Goal: Task Accomplishment & Management: Manage account settings

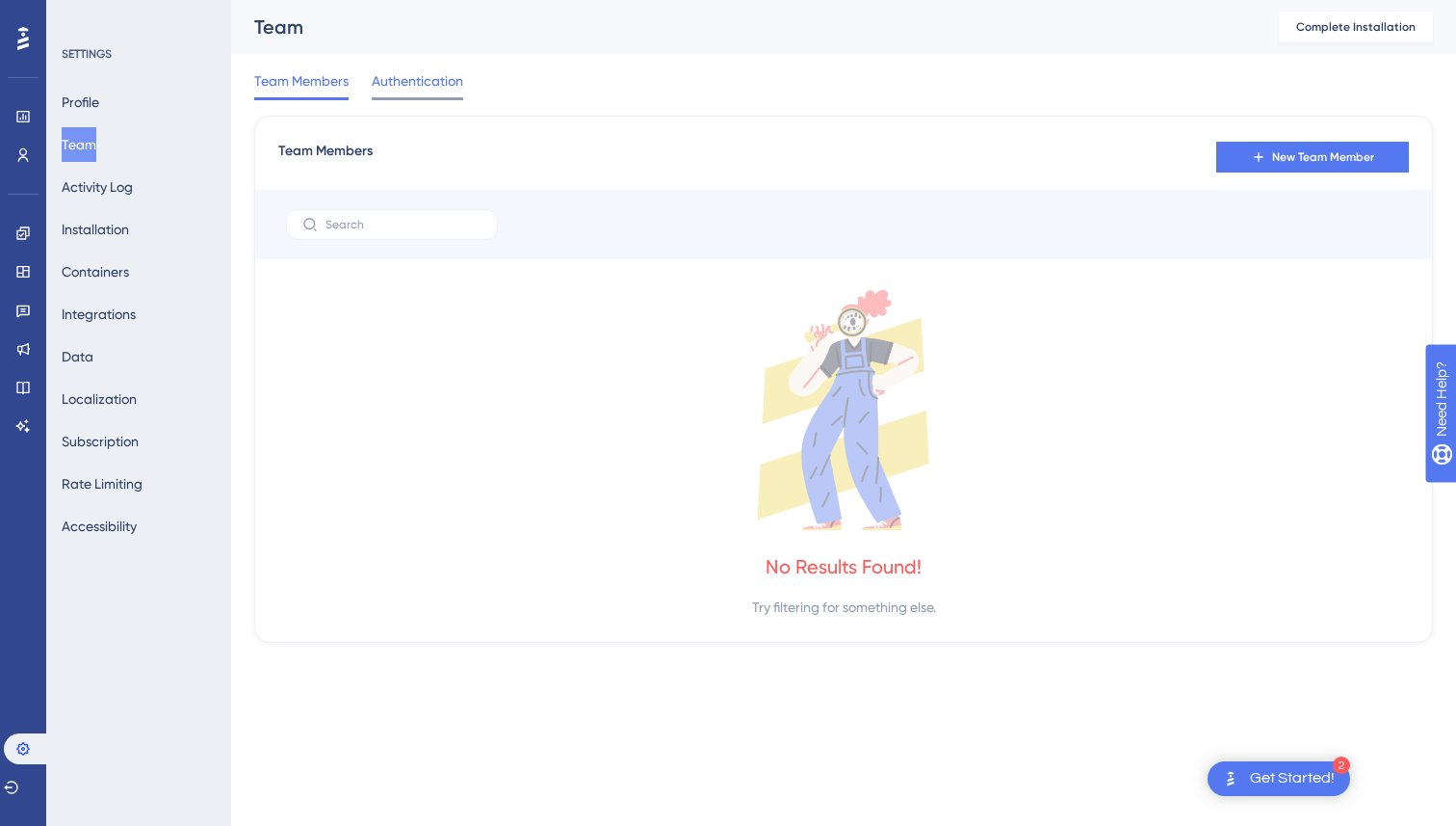
click at [427, 80] on span "Authentication" at bounding box center [416, 81] width 91 height 24
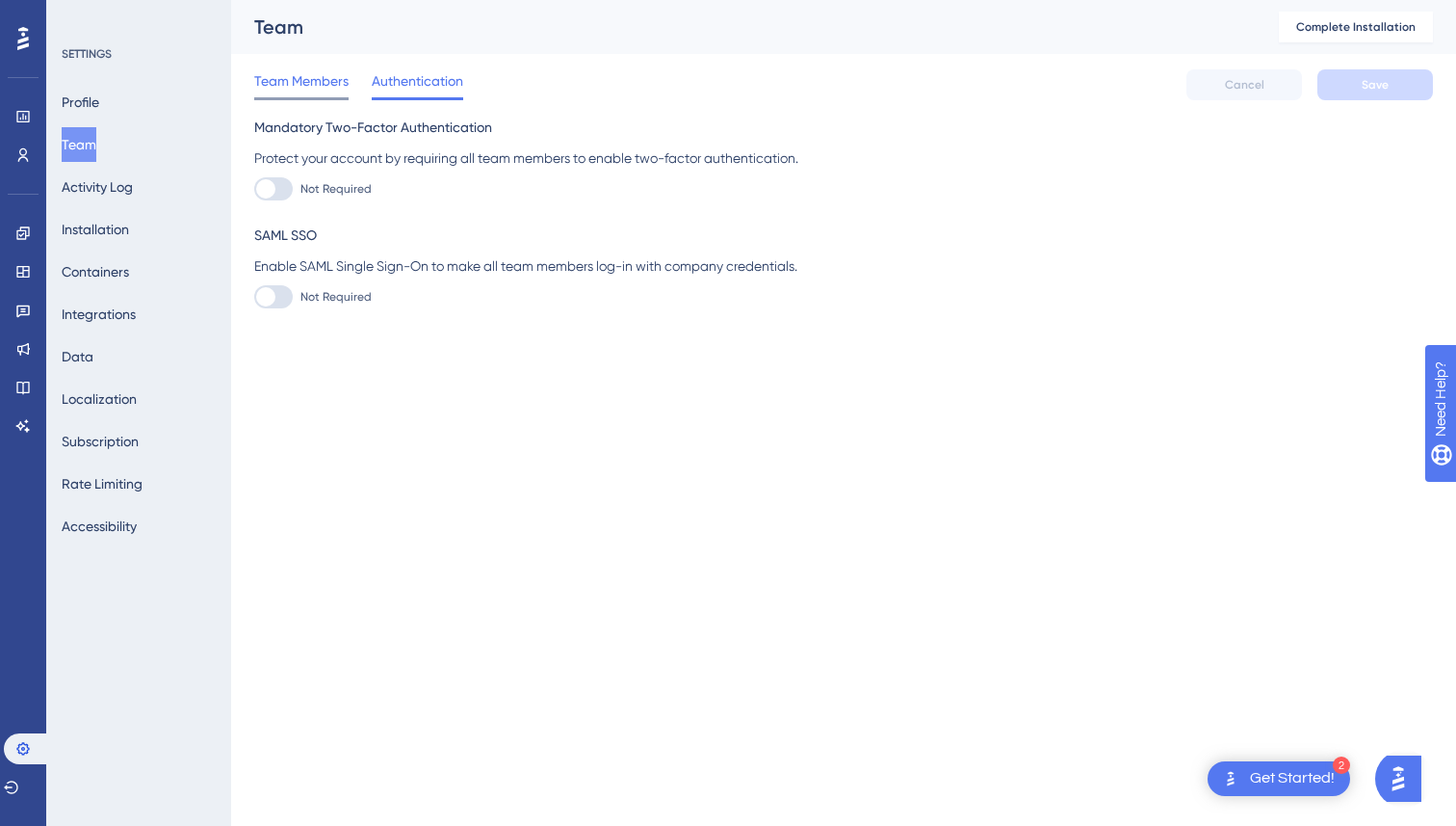
click at [287, 86] on span "Team Members" at bounding box center [302, 81] width 94 height 24
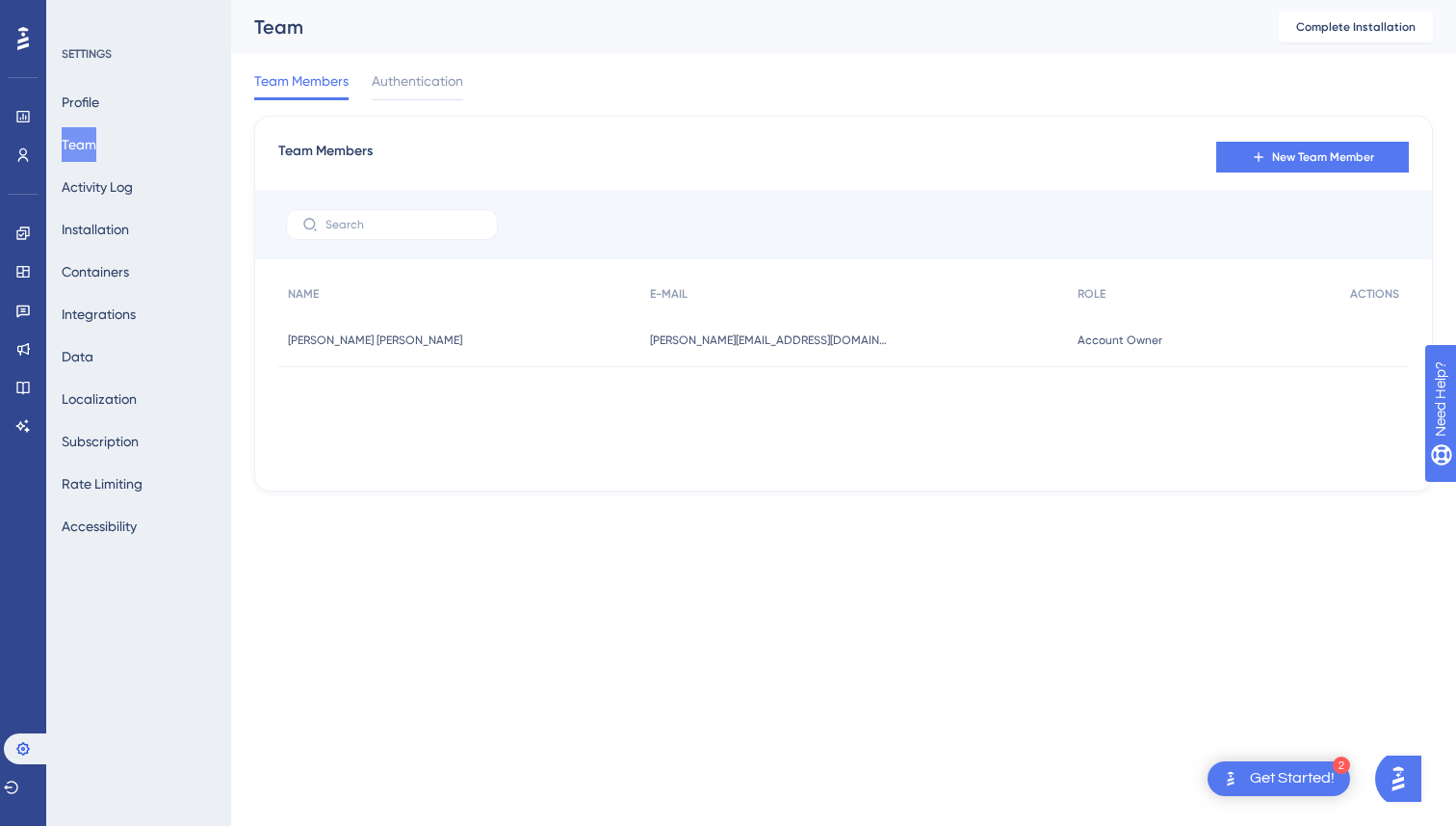
click at [864, 352] on div "[PERSON_NAME][EMAIL_ADDRESS][DOMAIN_NAME] [PERSON_NAME][DOMAIN_NAME][EMAIL_ADDR…" at bounding box center [854, 340] width 428 height 54
click at [394, 95] on div "Authentication" at bounding box center [416, 84] width 91 height 30
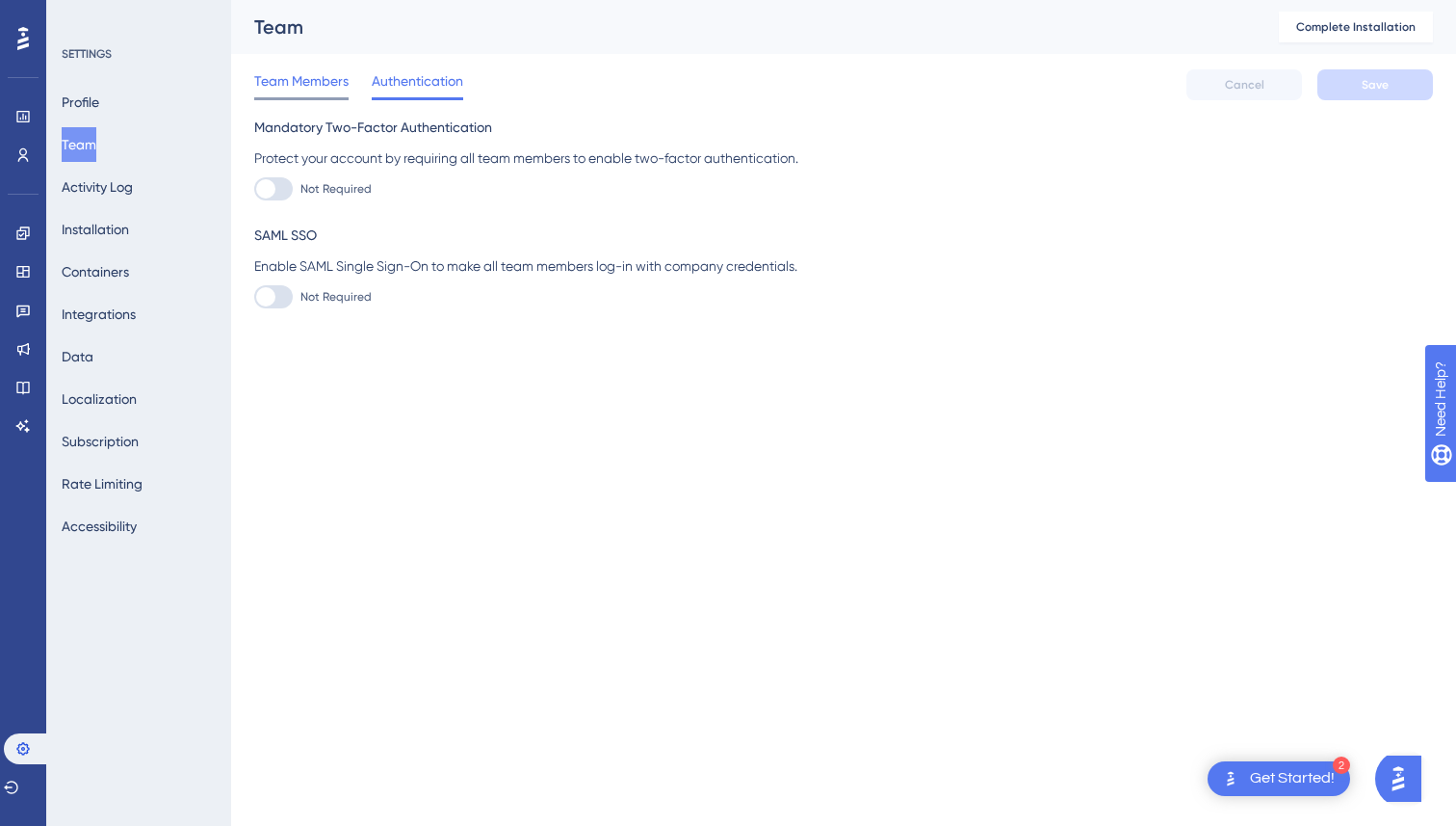
click at [282, 85] on span "Team Members" at bounding box center [302, 81] width 94 height 24
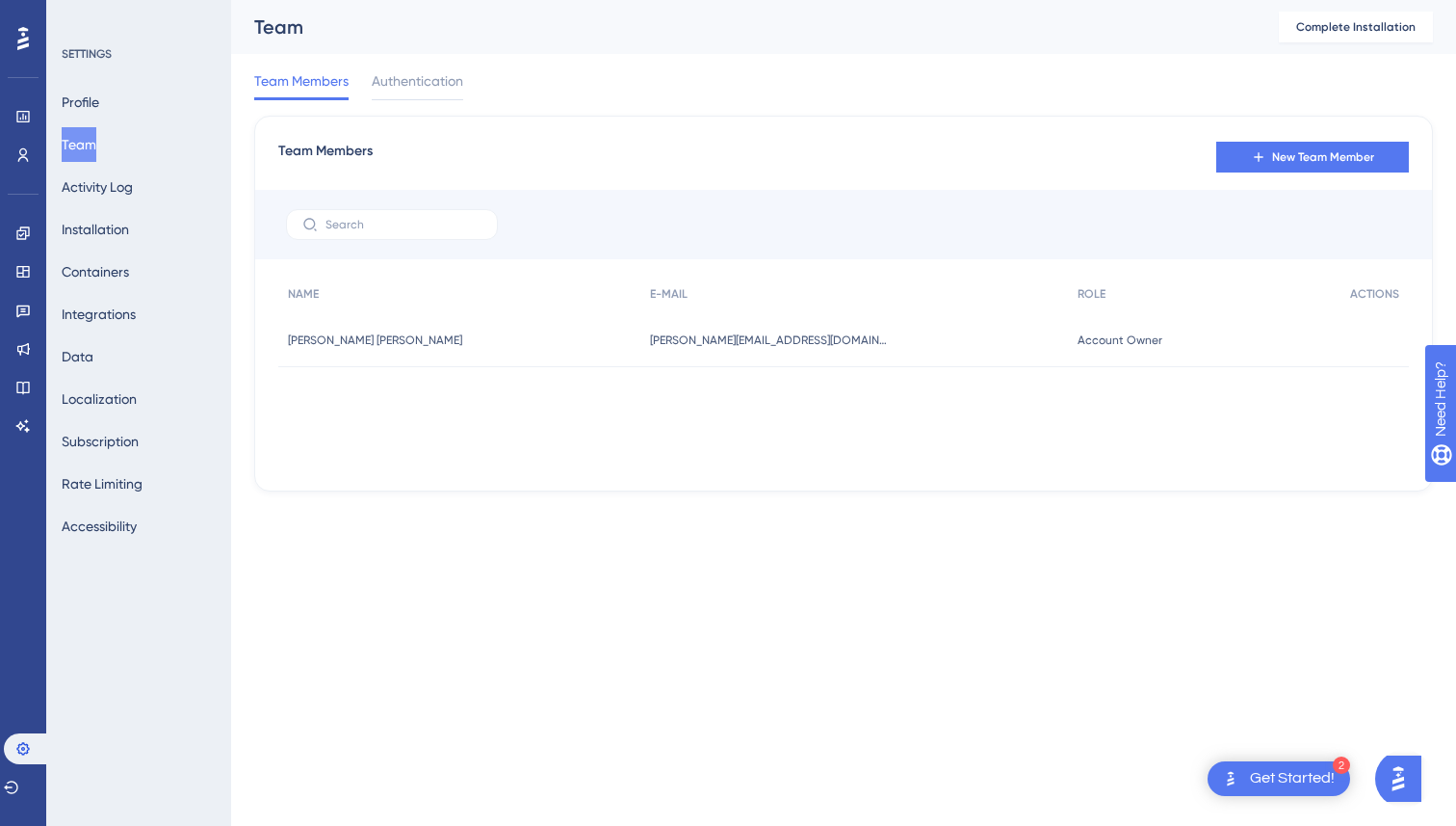
click at [369, 77] on div "Team Members Authentication" at bounding box center [359, 84] width 209 height 30
click at [382, 77] on span "Authentication" at bounding box center [416, 81] width 91 height 24
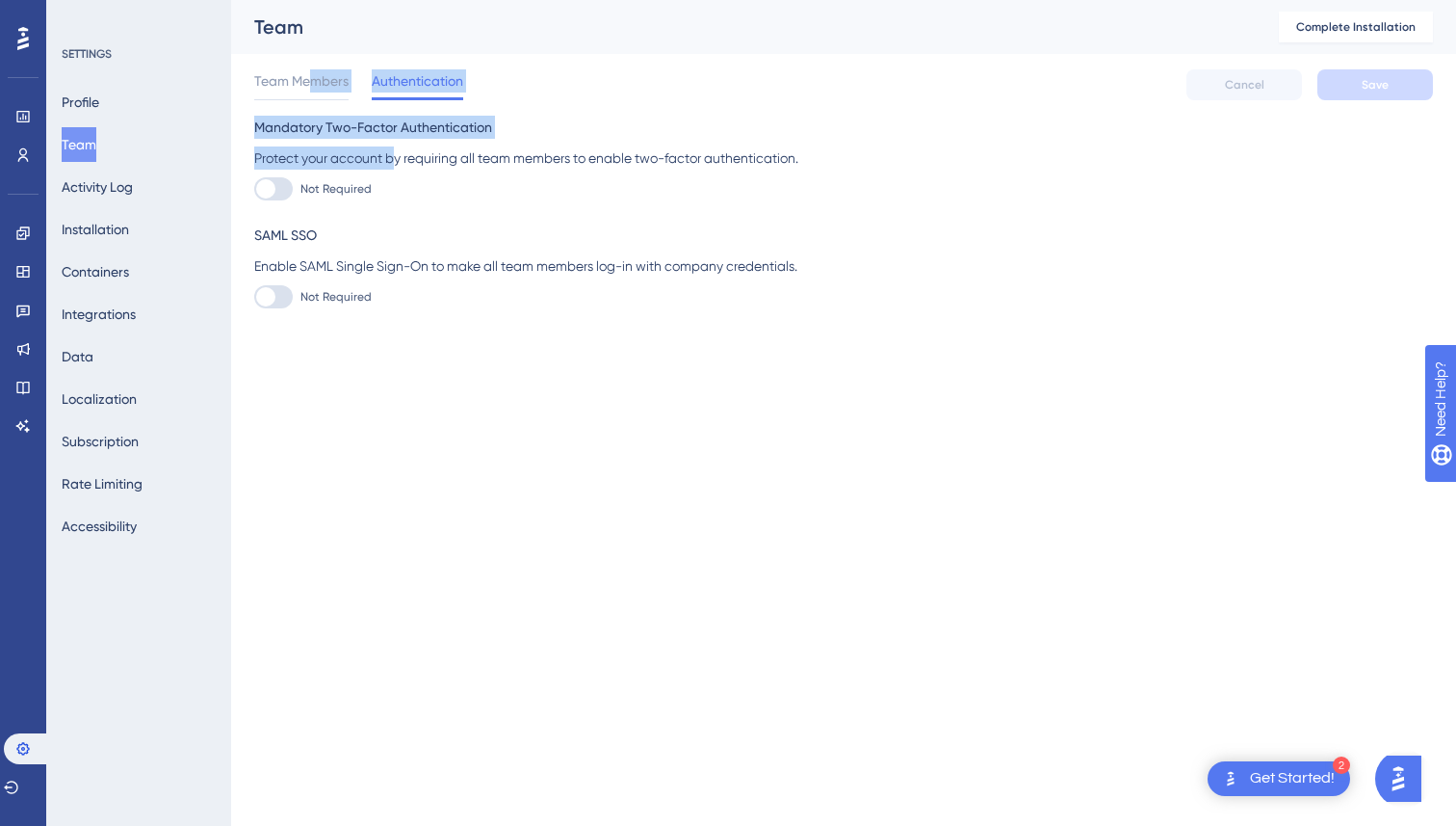
drag, startPoint x: 309, startPoint y: 81, endPoint x: 395, endPoint y: 165, distance: 120.2
click at [396, 165] on div "Performance Users Engagement Widgets Feedback Product Updates Knowledge Base AI…" at bounding box center [844, 170] width 1226 height 339
click at [395, 165] on div "Protect your account by requiring all team members to enable two-factor authent…" at bounding box center [844, 158] width 1179 height 24
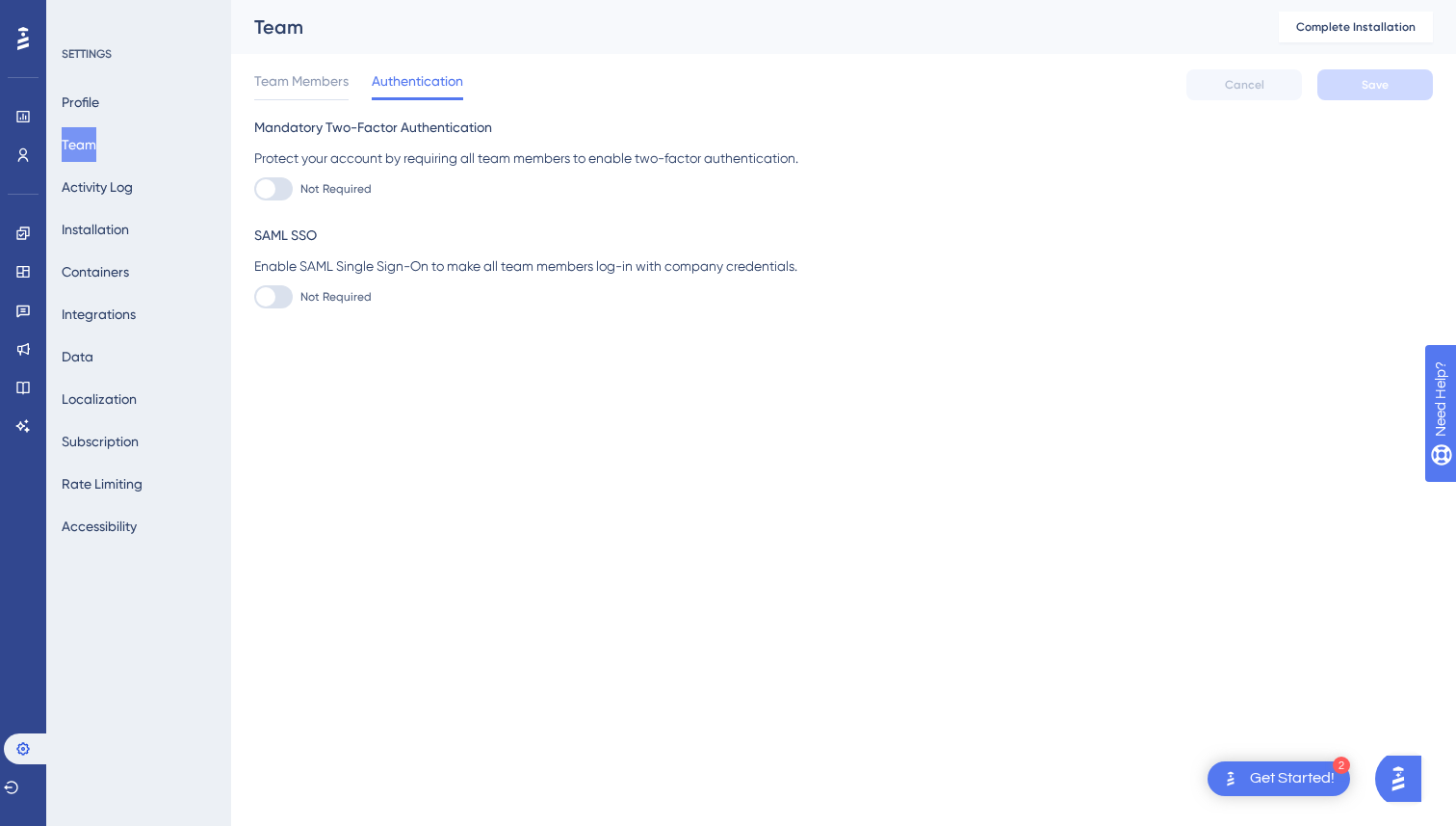
click at [283, 296] on div at bounding box center [273, 297] width 38 height 24
click at [255, 297] on input "Not Required" at bounding box center [254, 297] width 1 height 1
checkbox input "false"
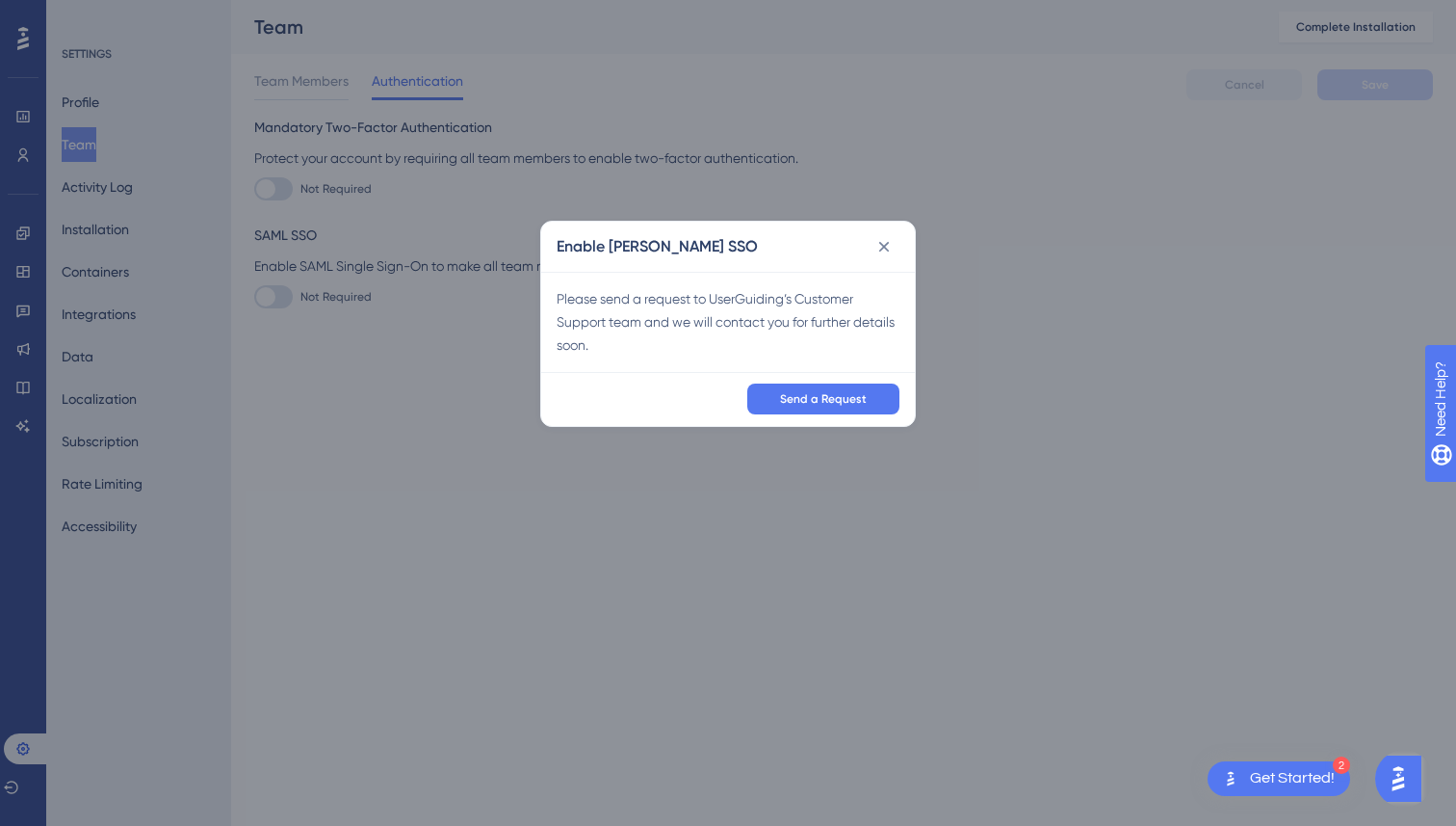
click at [892, 227] on div "Enable [PERSON_NAME] SSO" at bounding box center [728, 246] width 373 height 50
click at [892, 239] on icon at bounding box center [885, 247] width 20 height 20
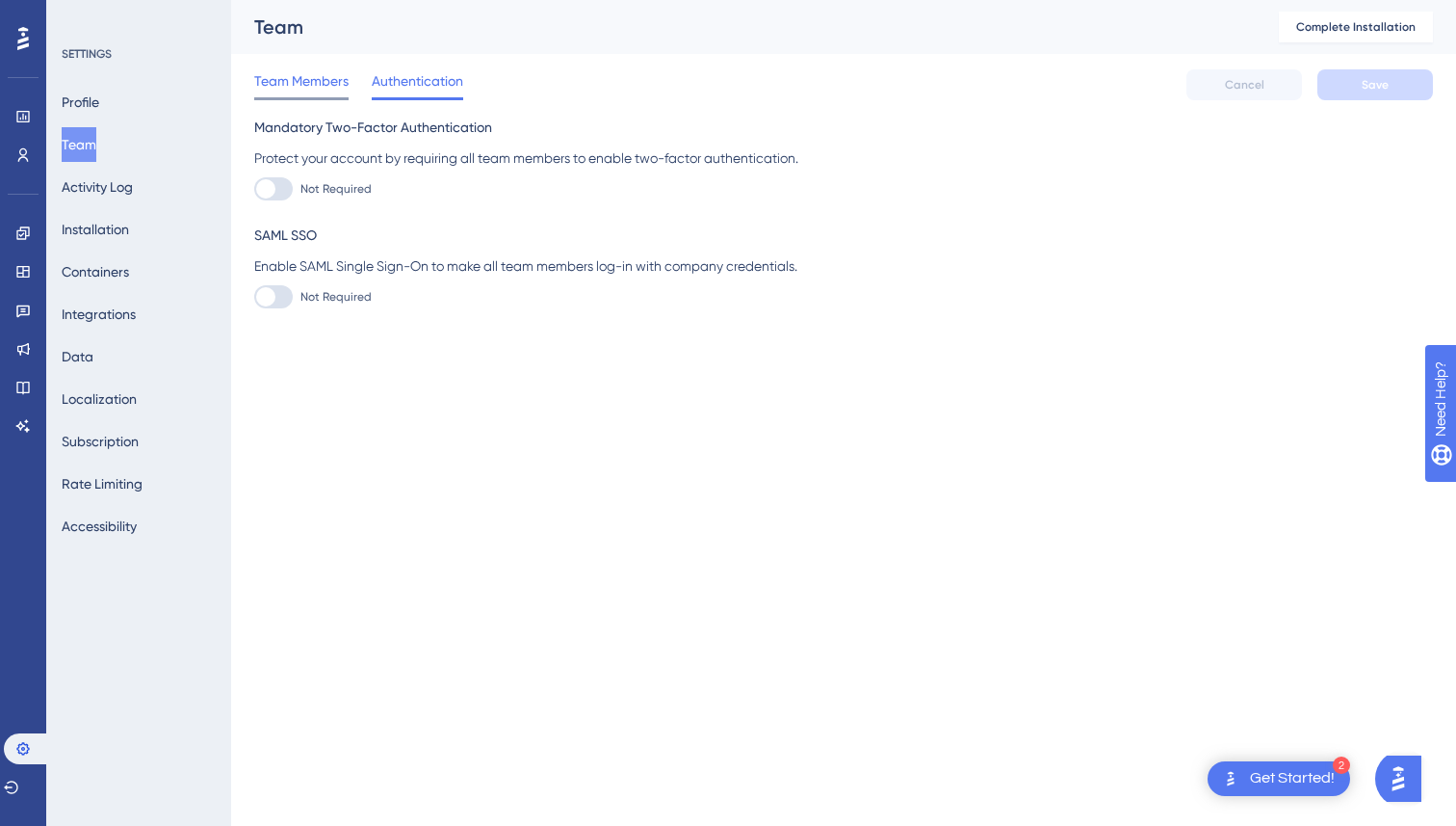
click at [332, 88] on span "Team Members" at bounding box center [302, 81] width 94 height 24
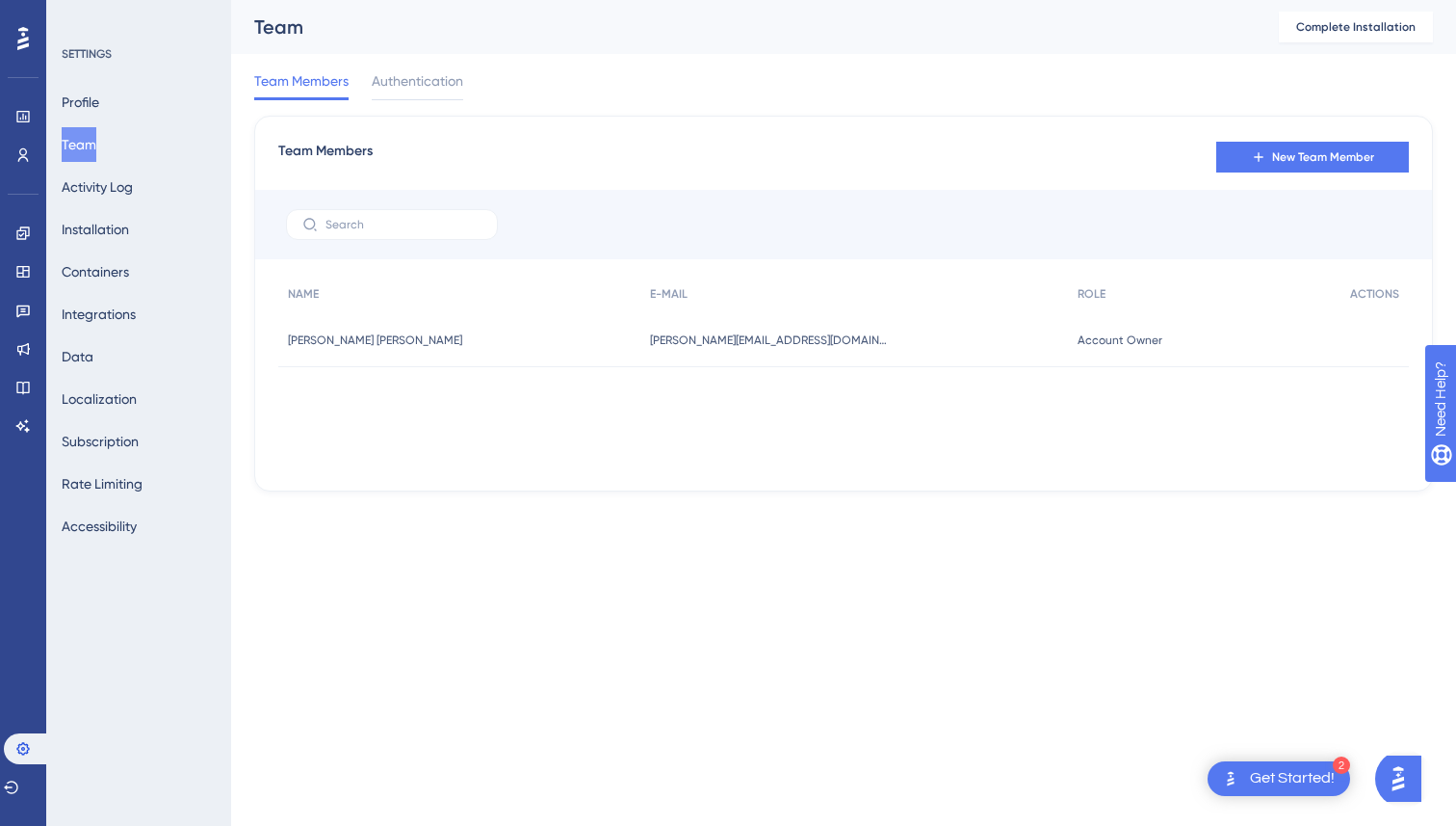
click at [550, 374] on div "NAME E-MAIL ROLE ACTIONS [PERSON_NAME] [PERSON_NAME] [PERSON_NAME] de Assis [EM…" at bounding box center [844, 370] width 1131 height 193
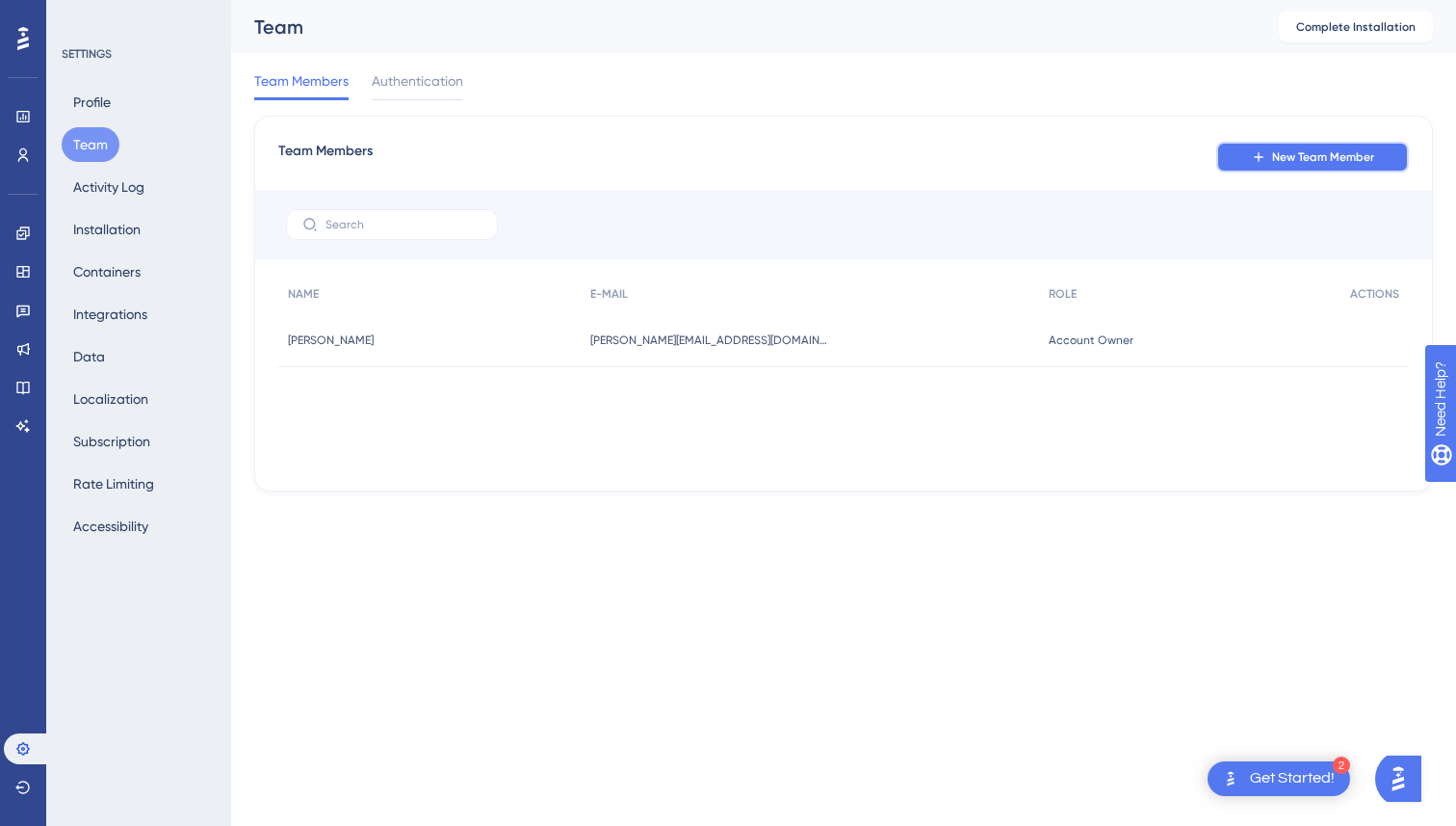
click at [1279, 156] on span "New Team Member" at bounding box center [1324, 157] width 102 height 16
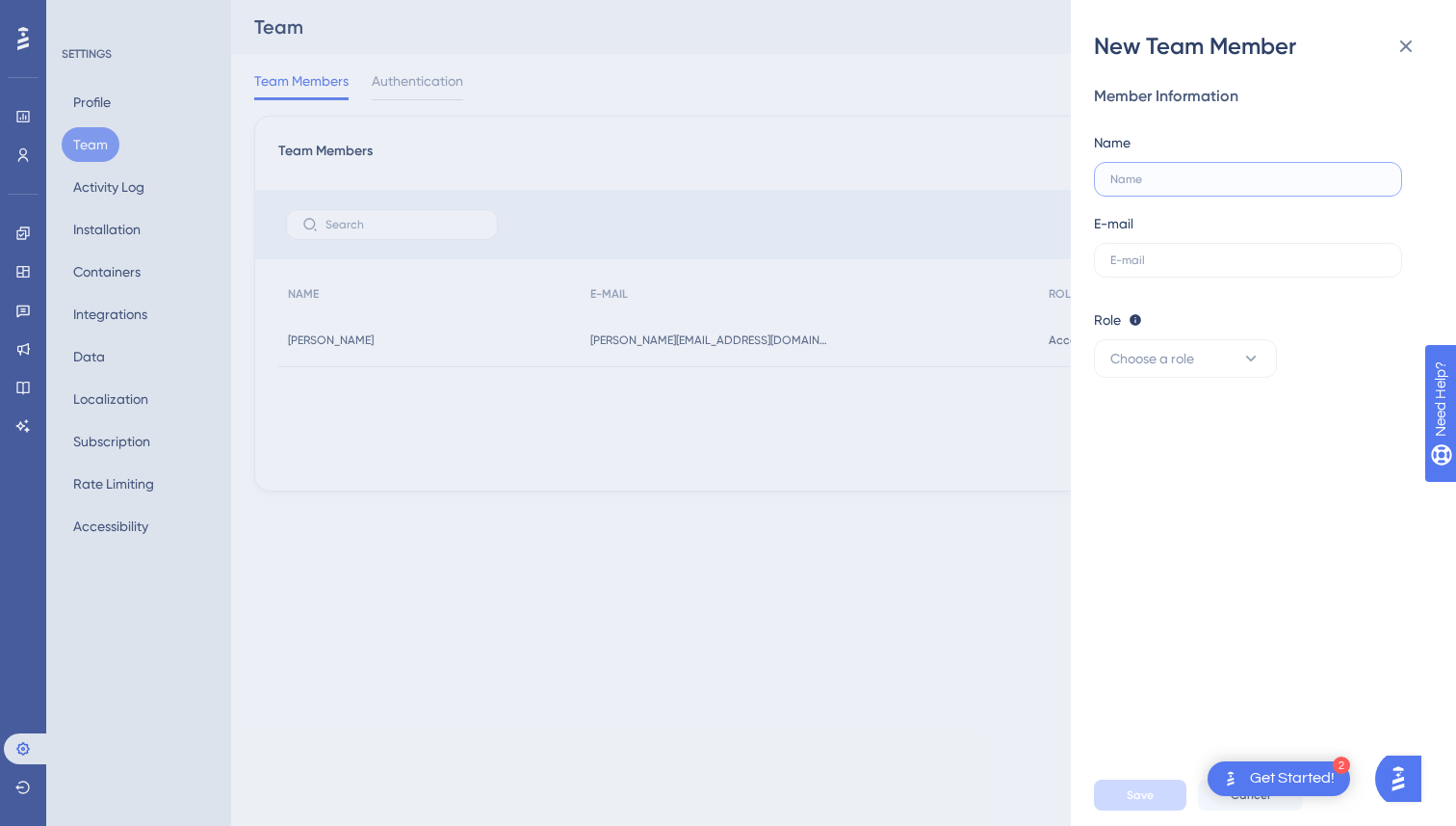
click at [1257, 182] on input "text" at bounding box center [1248, 179] width 275 height 14
type input "P"
type input "Bruno Pego"
type input "bruno.pego@unico.io"
click at [1263, 357] on button "Choose a role" at bounding box center [1186, 358] width 183 height 38
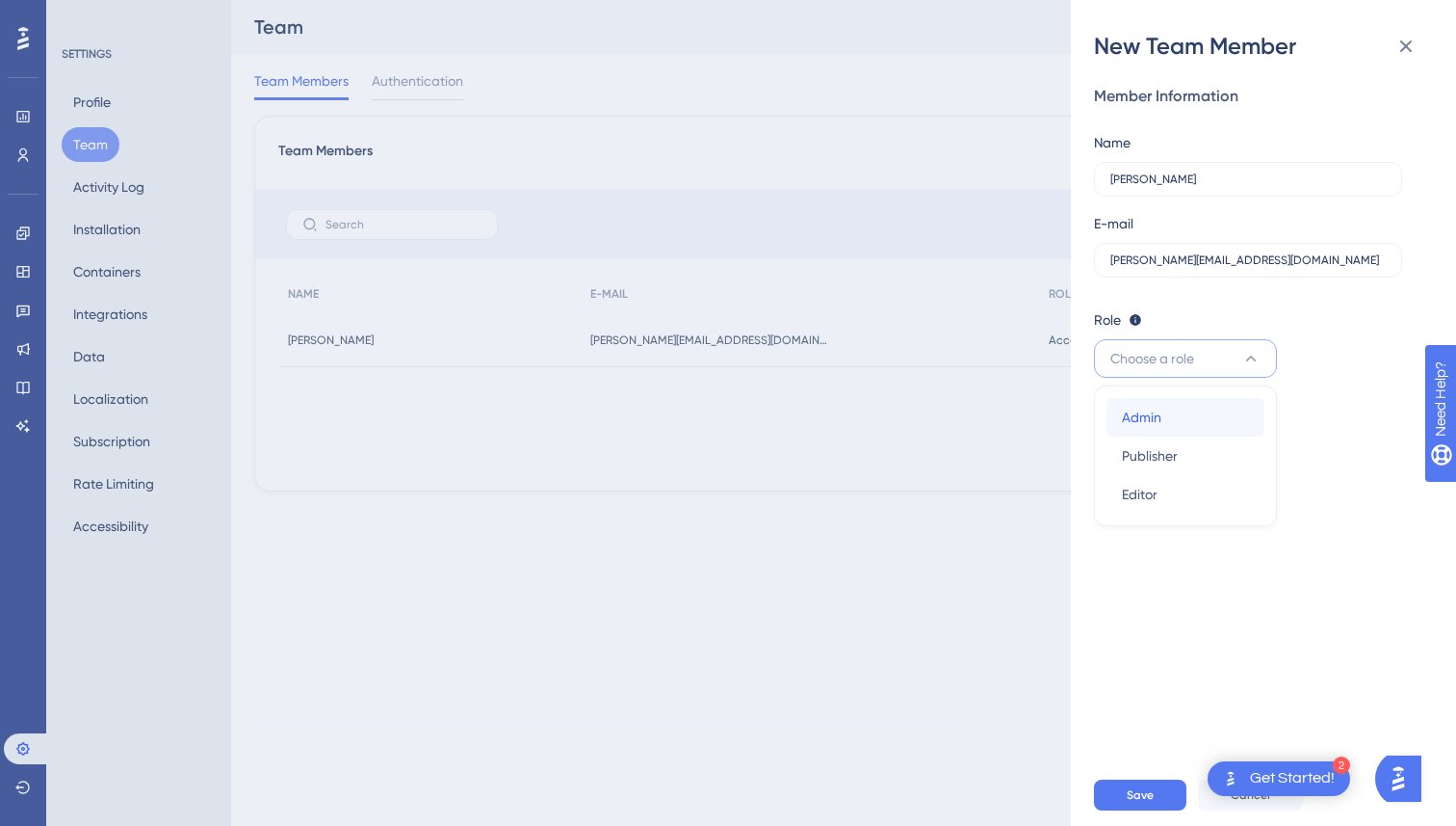
click at [1153, 425] on span "Admin" at bounding box center [1141, 417] width 39 height 24
click at [1151, 789] on span "Save" at bounding box center [1141, 795] width 27 height 16
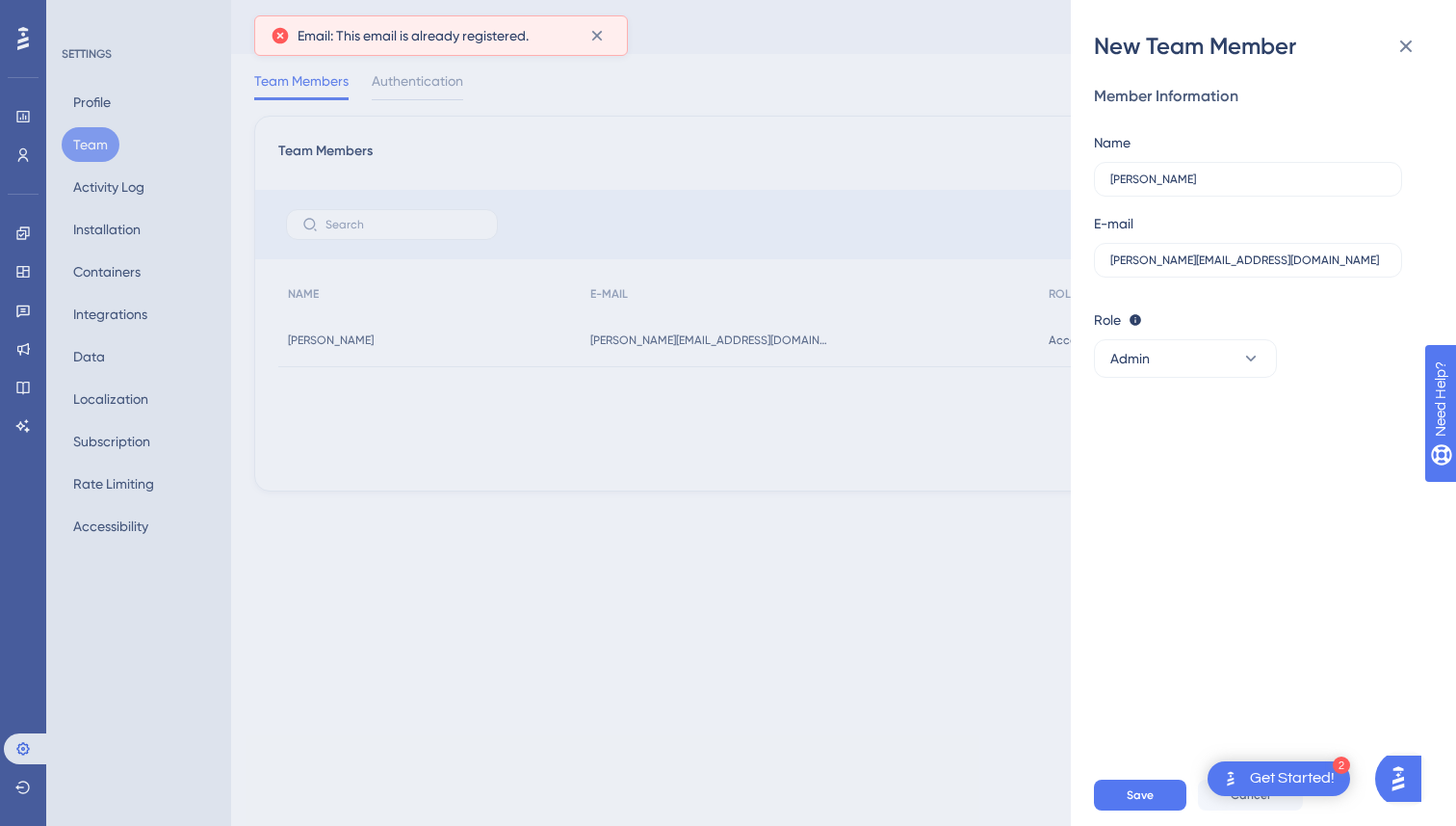
click at [520, 39] on span "Email: This email is already registered." at bounding box center [413, 36] width 231 height 24
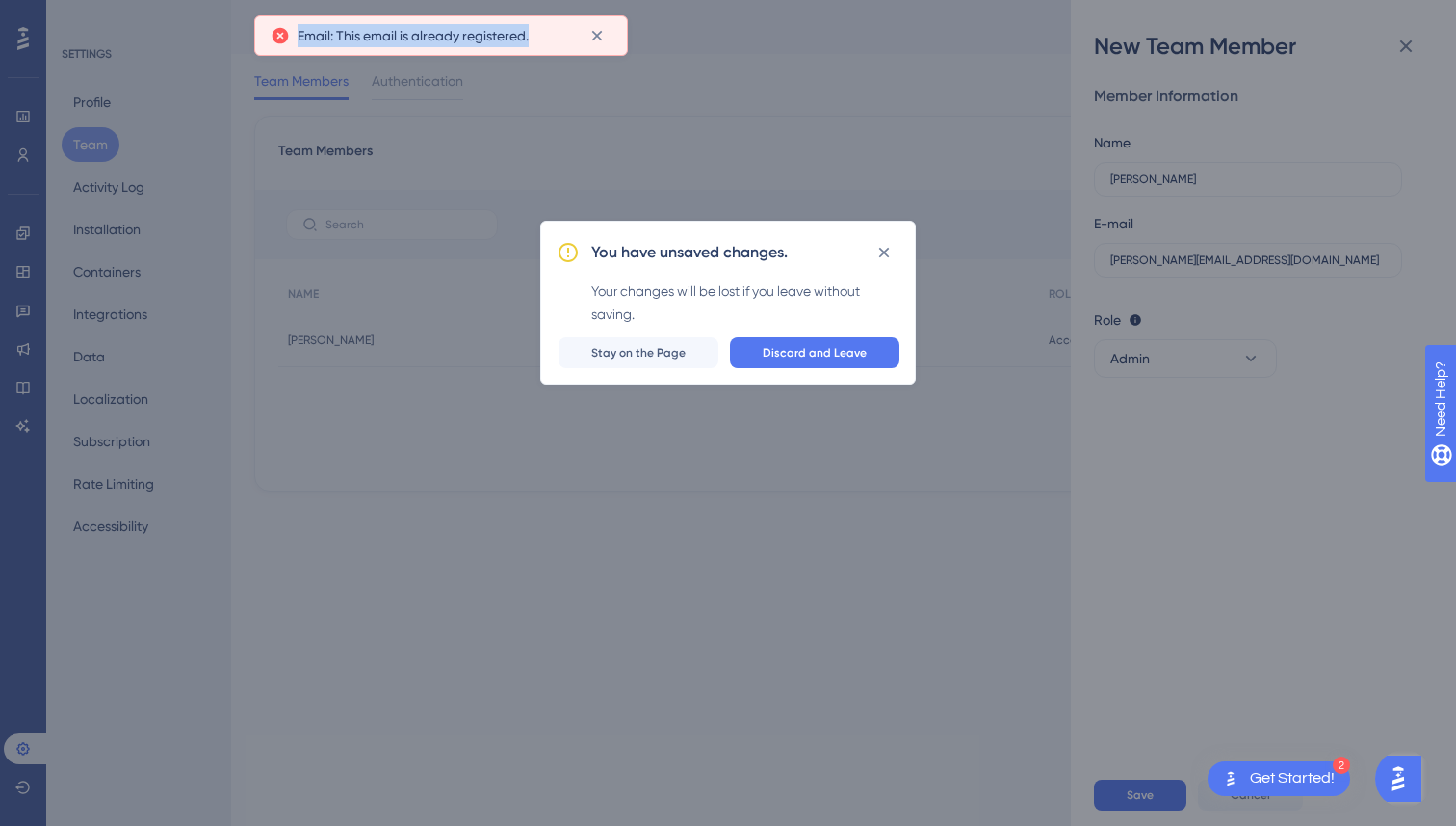
click at [520, 39] on span "Email: This email is already registered." at bounding box center [413, 36] width 231 height 24
copy body "Email: This email is already registered."
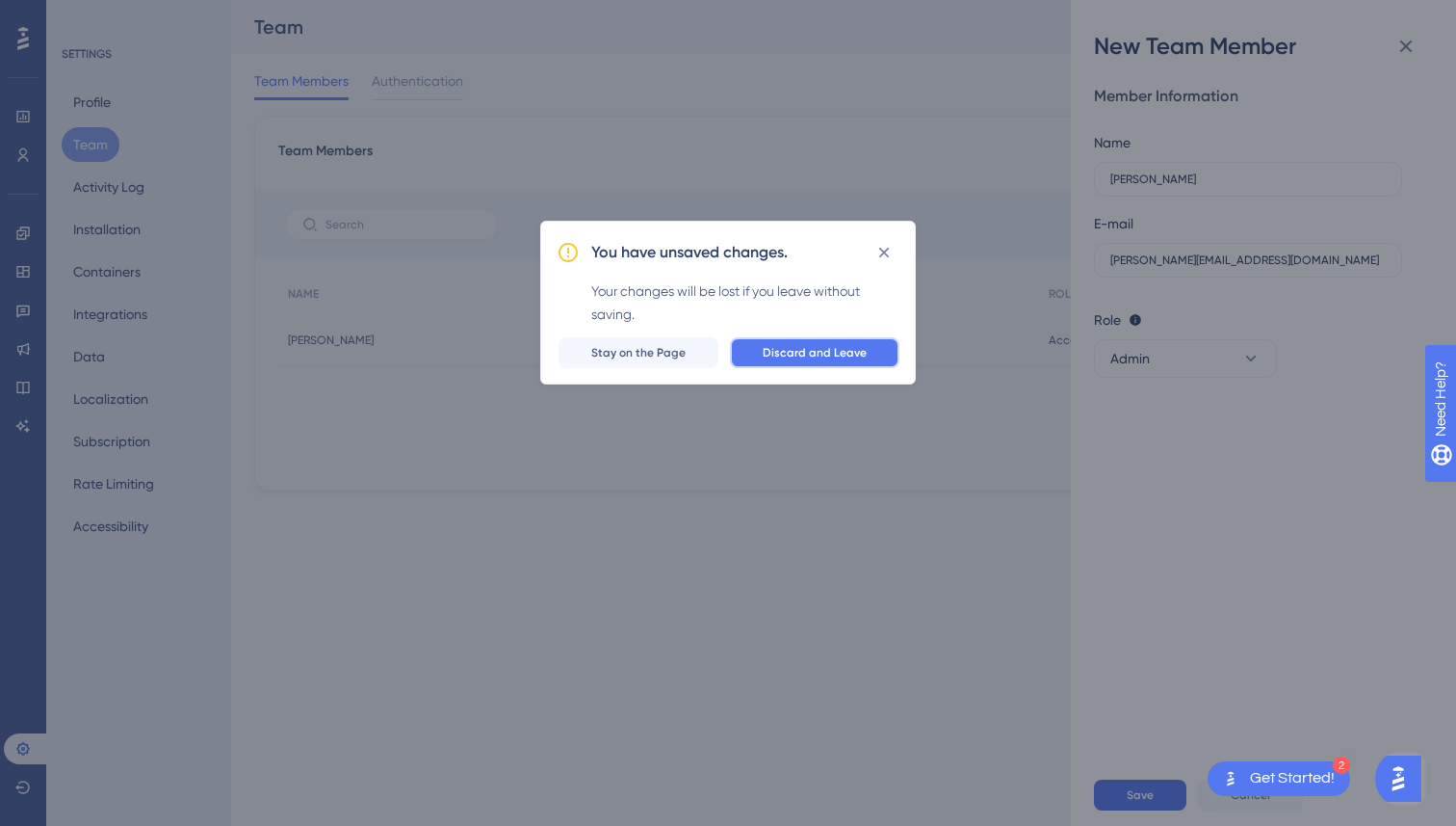
click at [844, 356] on span "Discard and Leave" at bounding box center [815, 353] width 104 height 16
